Goal: Navigation & Orientation: Understand site structure

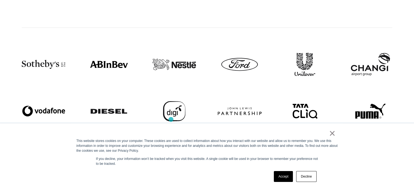
scroll to position [106, 0]
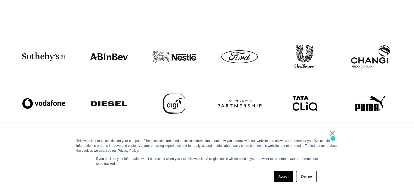
click at [333, 139] on div "This website stores cookies on your computer. These cookies are used to collect…" at bounding box center [206, 146] width 261 height 15
click at [333, 135] on link "×" at bounding box center [332, 133] width 7 height 5
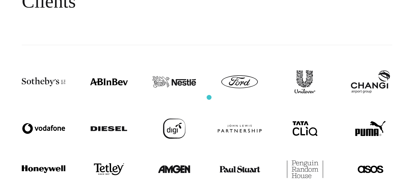
scroll to position [0, 0]
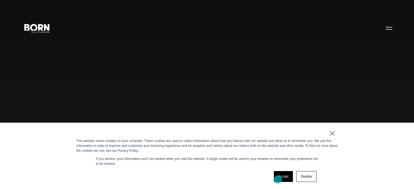
click at [278, 180] on link "Accept" at bounding box center [283, 176] width 19 height 11
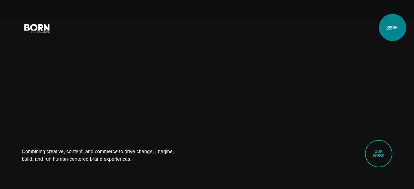
click at [393, 27] on button "Primary Menu" at bounding box center [388, 27] width 13 height 11
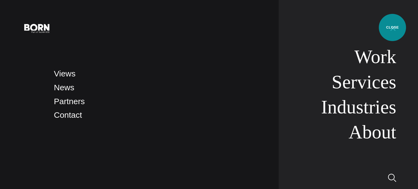
click at [393, 27] on button "Primary Menu" at bounding box center [393, 27] width 13 height 11
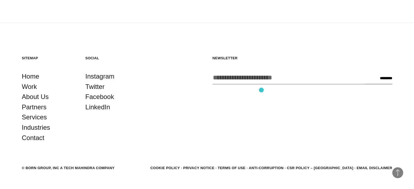
scroll to position [1427, 0]
